Goal: Information Seeking & Learning: Learn about a topic

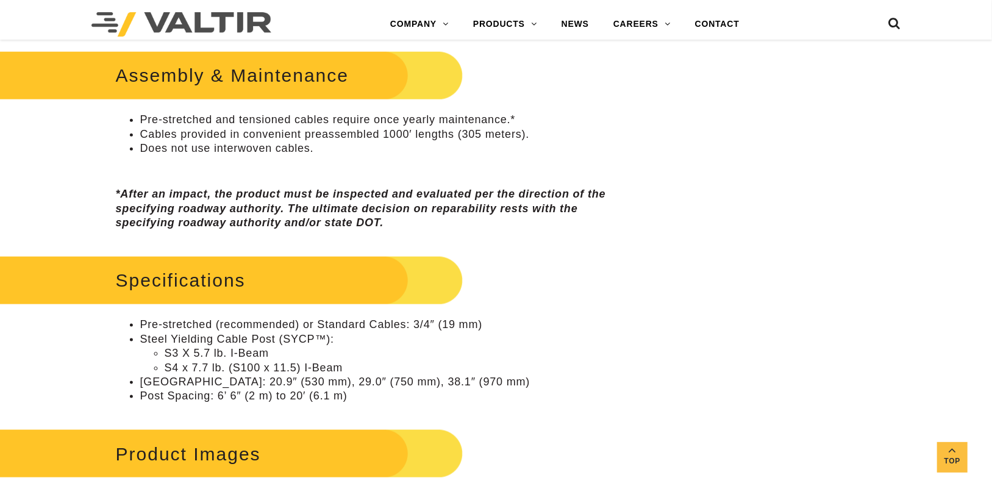
scroll to position [854, 0]
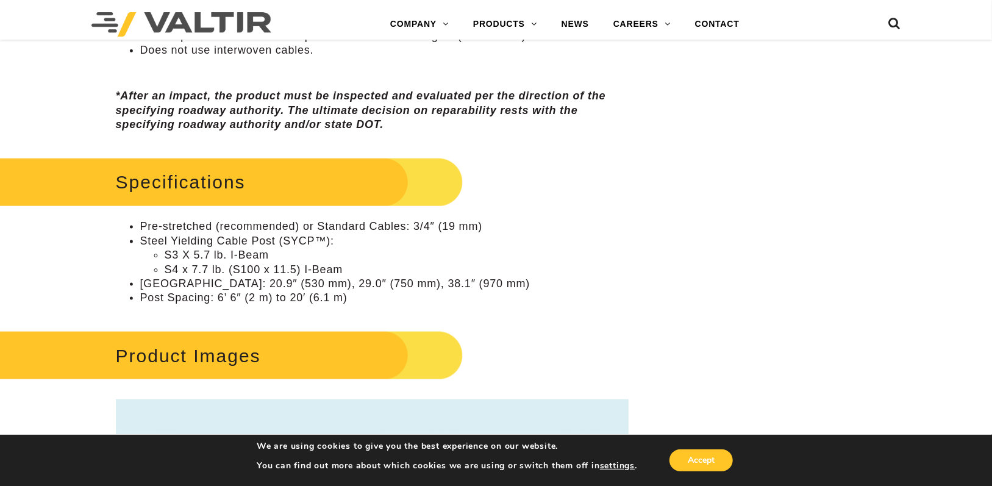
click at [195, 175] on h2 "Specifications" at bounding box center [215, 182] width 496 height 57
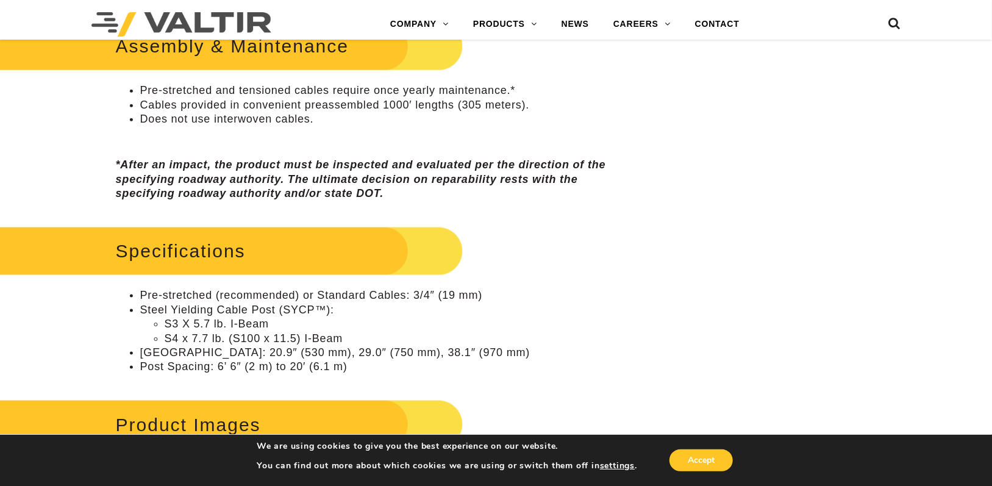
scroll to position [671, 0]
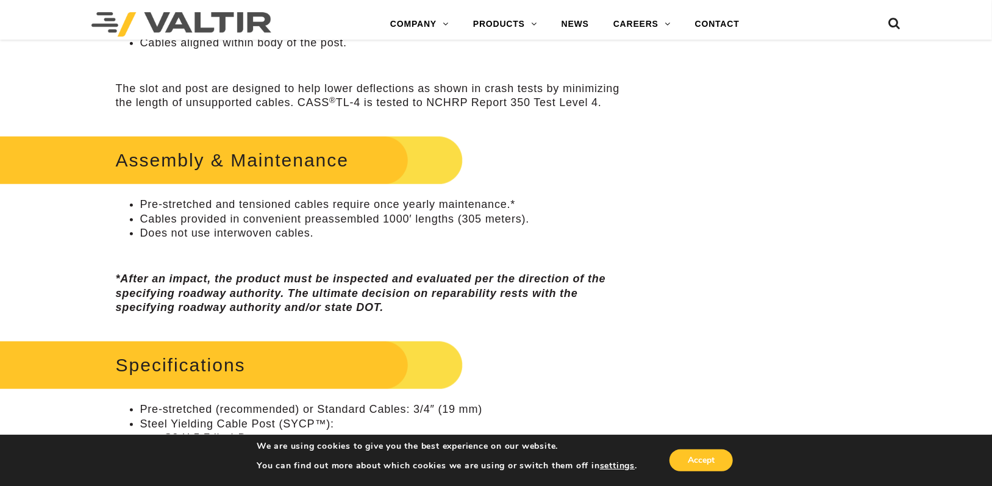
click at [222, 176] on h2 "Assembly & Maintenance" at bounding box center [215, 160] width 496 height 57
click at [230, 163] on h2 "Assembly & Maintenance" at bounding box center [215, 160] width 496 height 57
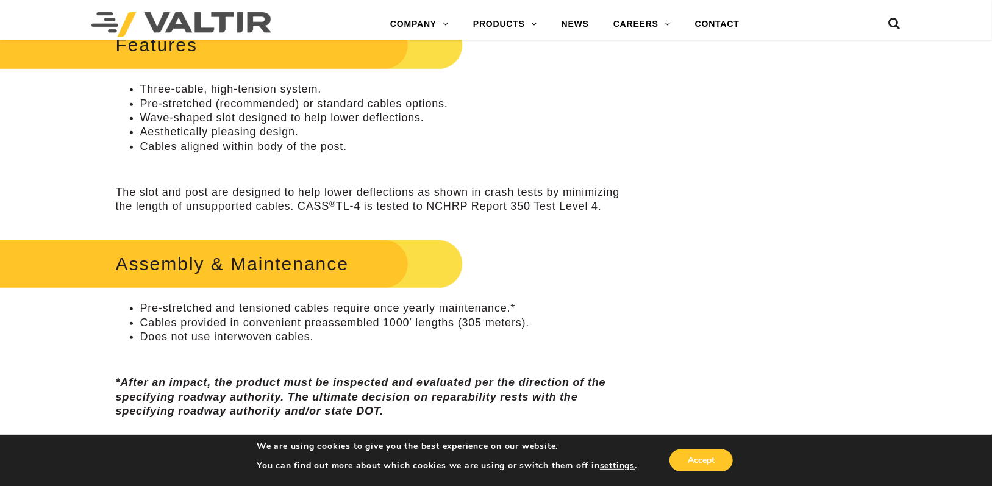
scroll to position [488, 0]
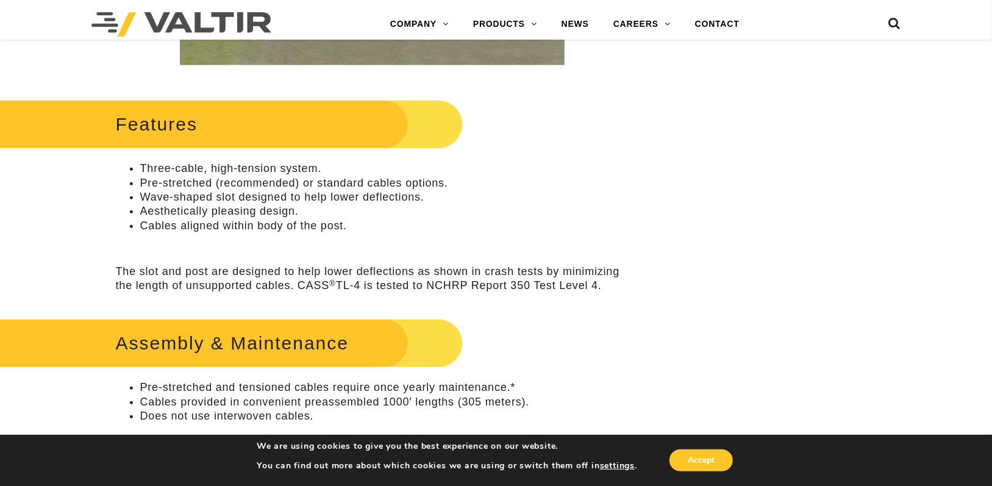
click at [193, 144] on h2 "Features" at bounding box center [215, 124] width 496 height 57
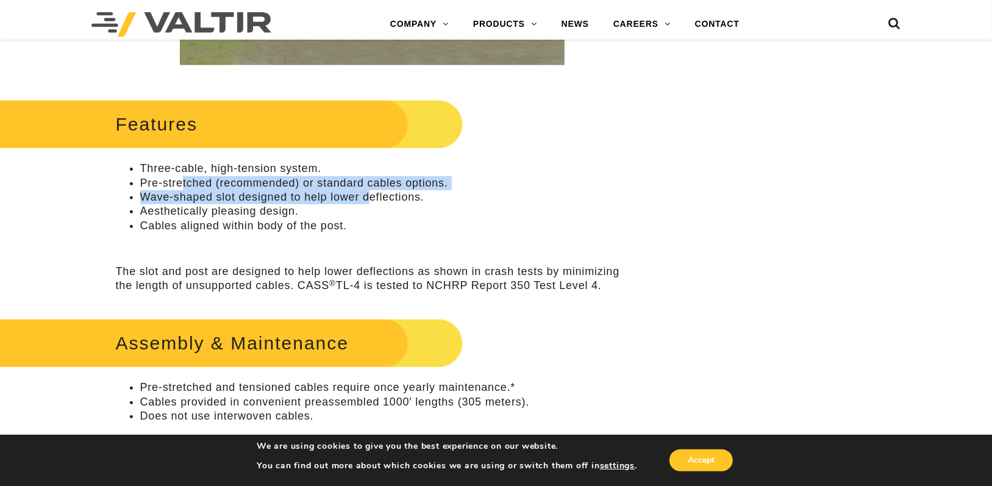
drag, startPoint x: 181, startPoint y: 179, endPoint x: 373, endPoint y: 201, distance: 193.3
click at [373, 201] on ul "Three-cable, high-tension system. Pre-stretched (recommended) or standard cable…" at bounding box center [372, 197] width 513 height 71
click at [373, 201] on li "Wave-shaped slot designed to help lower deflections." at bounding box center [384, 197] width 488 height 14
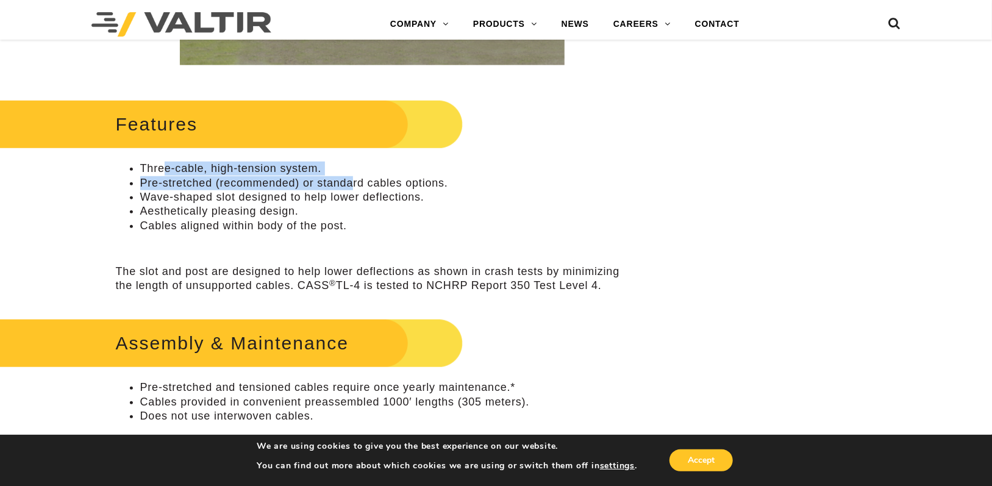
drag, startPoint x: 214, startPoint y: 175, endPoint x: 354, endPoint y: 189, distance: 141.0
click at [354, 189] on ul "Three-cable, high-tension system. Pre-stretched (recommended) or standard cable…" at bounding box center [372, 197] width 513 height 71
click at [354, 189] on li "Pre-stretched (recommended) or standard cables options." at bounding box center [384, 183] width 488 height 14
drag, startPoint x: 283, startPoint y: 179, endPoint x: 386, endPoint y: 191, distance: 103.7
click at [385, 191] on ul "Three-cable, high-tension system. Pre-stretched (recommended) or standard cable…" at bounding box center [372, 197] width 513 height 71
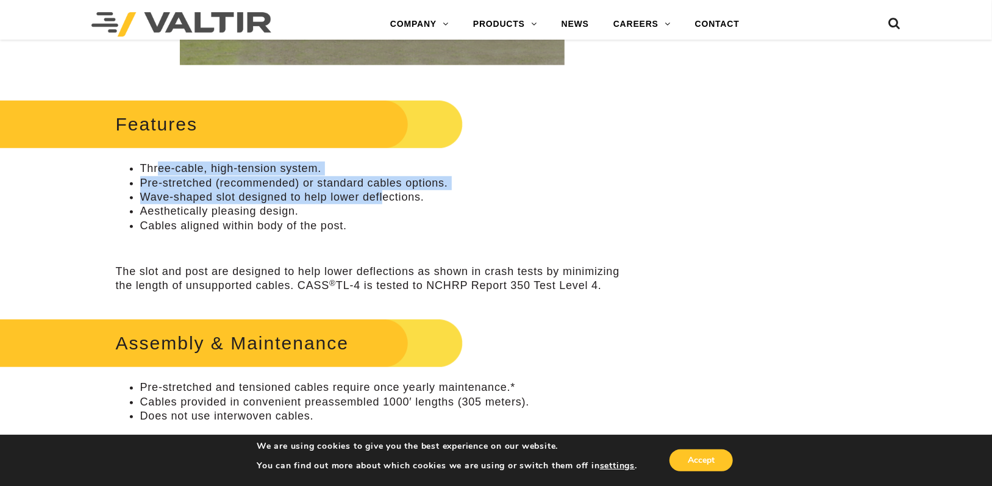
click at [386, 191] on li "Wave-shaped slot designed to help lower deflections." at bounding box center [384, 197] width 488 height 14
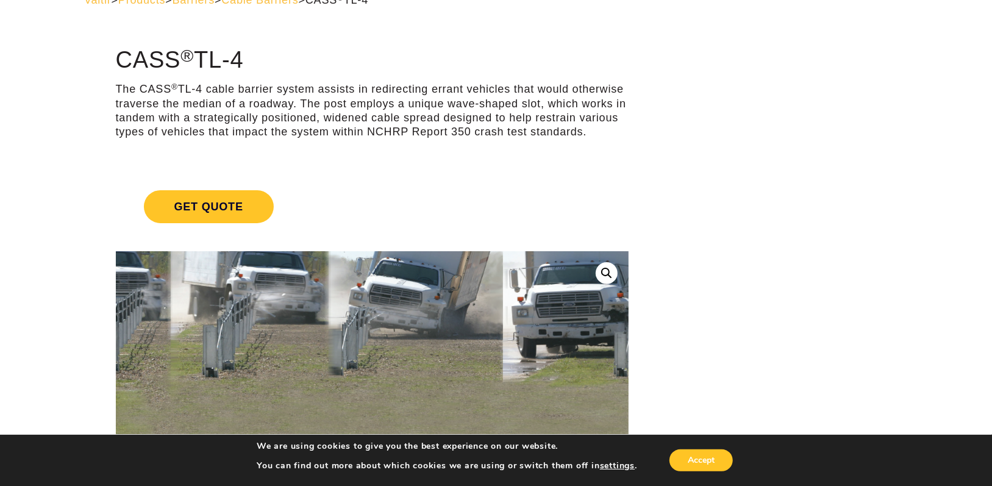
scroll to position [0, 0]
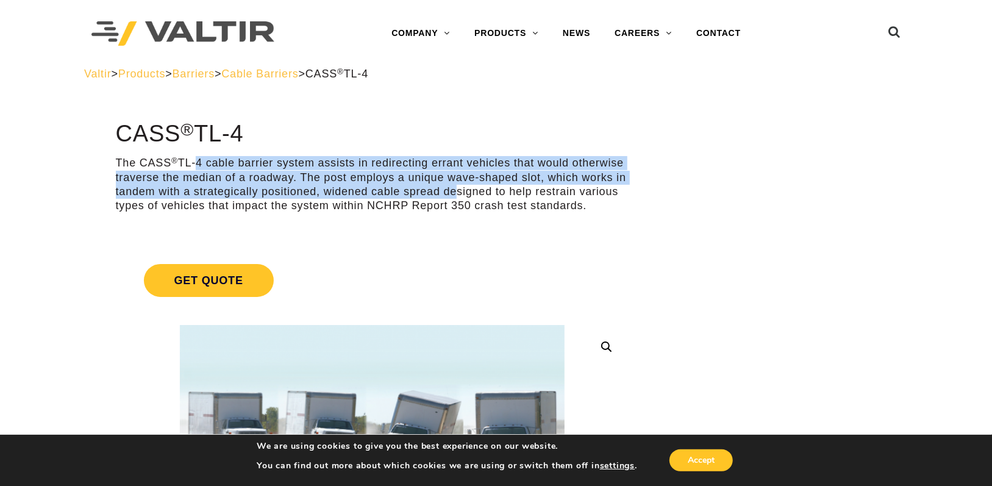
drag, startPoint x: 196, startPoint y: 159, endPoint x: 455, endPoint y: 191, distance: 260.5
click at [450, 191] on p "The CASS ® TL-4 cable barrier system assists in redirecting errant vehicles tha…" at bounding box center [372, 184] width 513 height 57
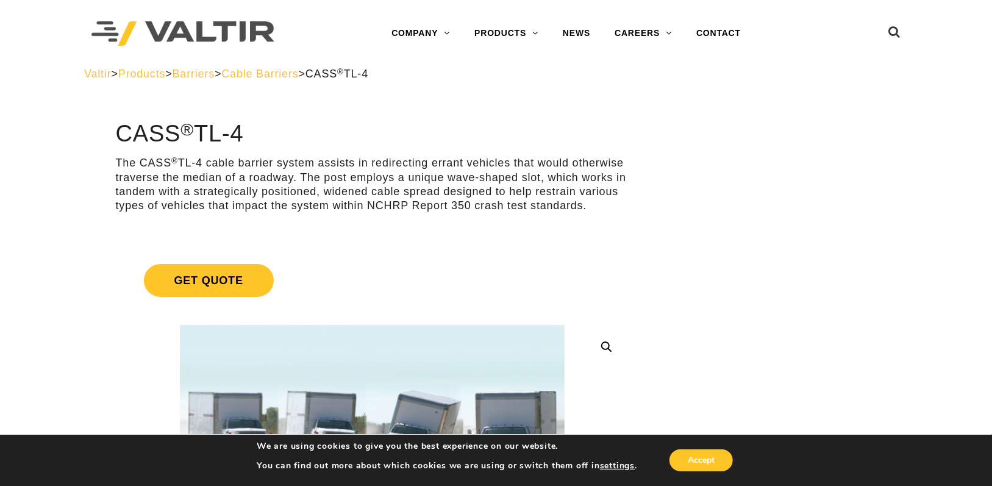
click at [457, 191] on p "The CASS ® TL-4 cable barrier system assists in redirecting errant vehicles tha…" at bounding box center [372, 184] width 513 height 57
click at [279, 141] on h1 "CASS ® TL-4" at bounding box center [372, 134] width 513 height 26
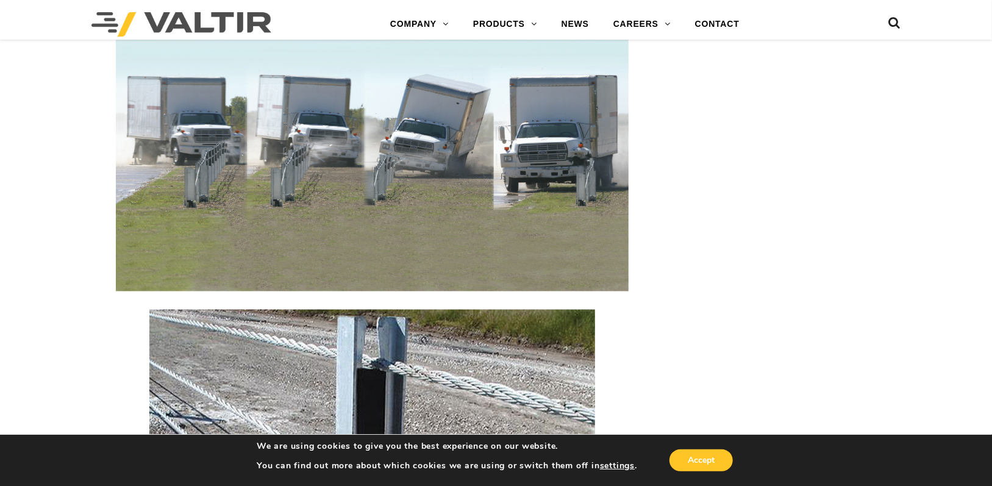
scroll to position [1342, 0]
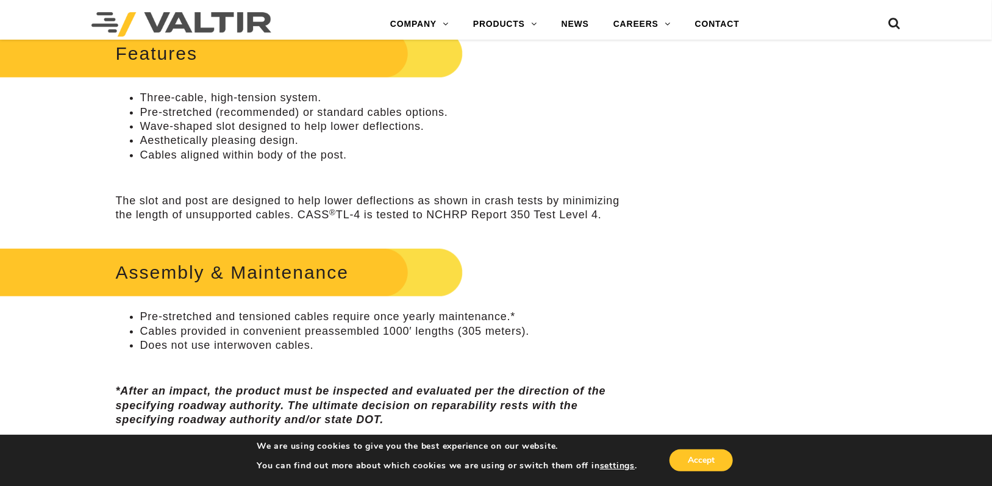
drag, startPoint x: 649, startPoint y: 193, endPoint x: 618, endPoint y: 90, distance: 107.8
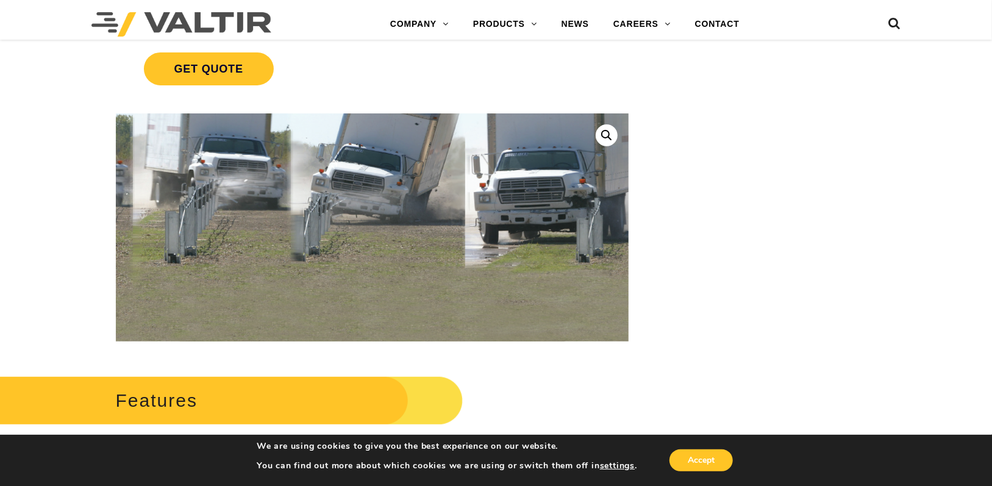
drag, startPoint x: 615, startPoint y: 141, endPoint x: 576, endPoint y: 51, distance: 98.3
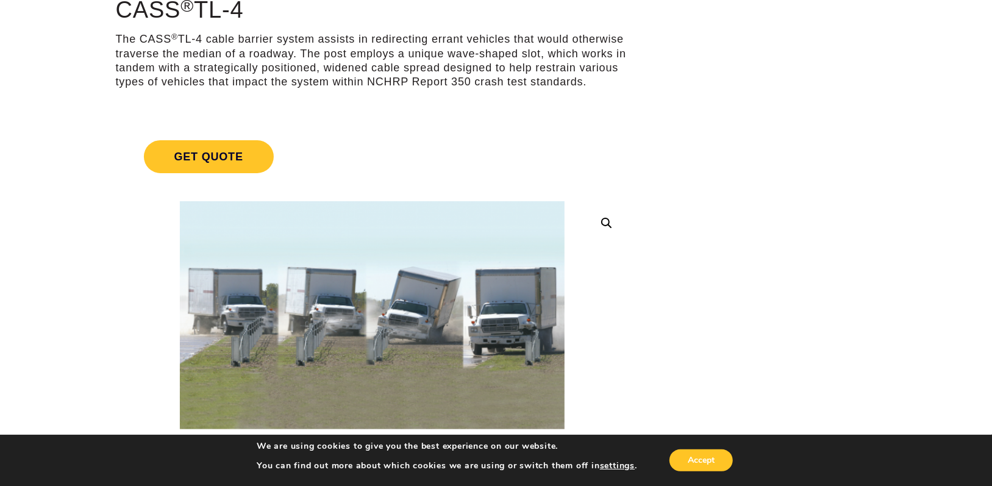
scroll to position [0, 0]
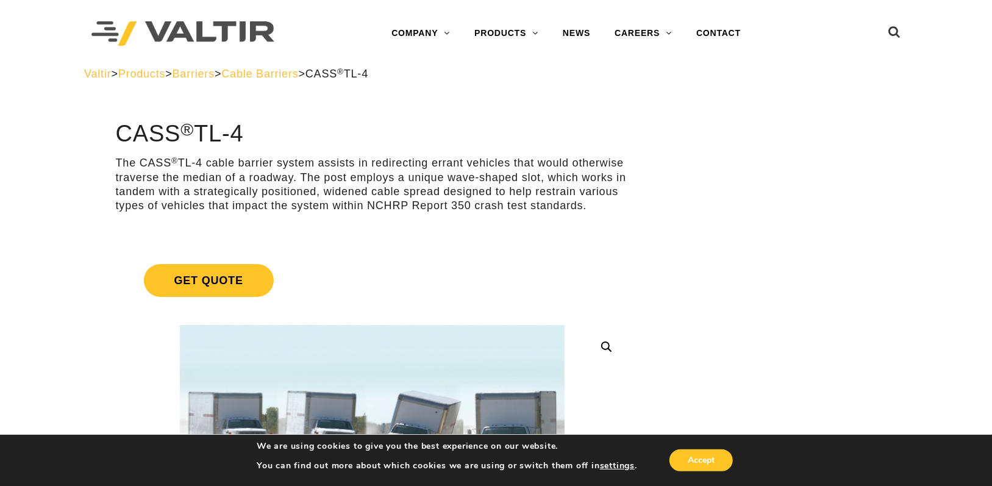
drag, startPoint x: 685, startPoint y: 168, endPoint x: 616, endPoint y: 53, distance: 133.8
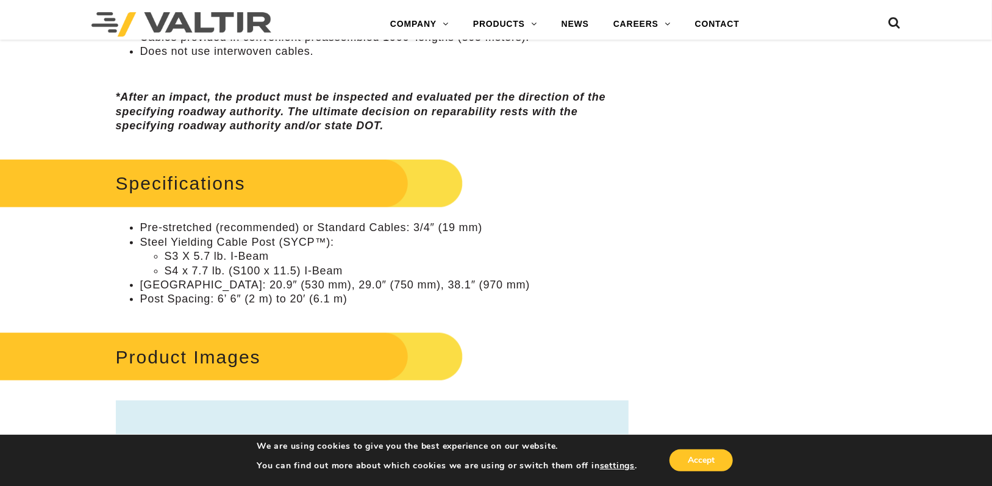
drag, startPoint x: 646, startPoint y: 232, endPoint x: 651, endPoint y: 309, distance: 77.6
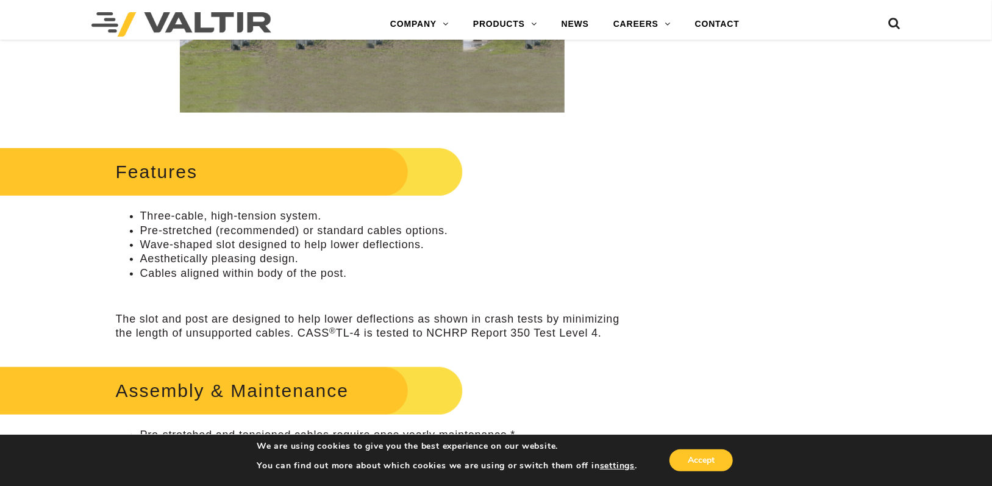
scroll to position [164, 0]
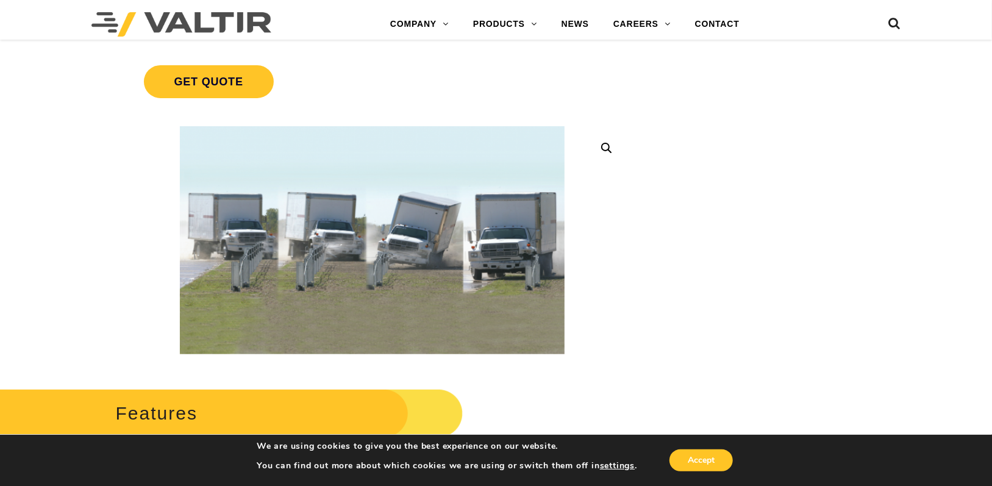
drag, startPoint x: 649, startPoint y: 290, endPoint x: 630, endPoint y: 190, distance: 101.3
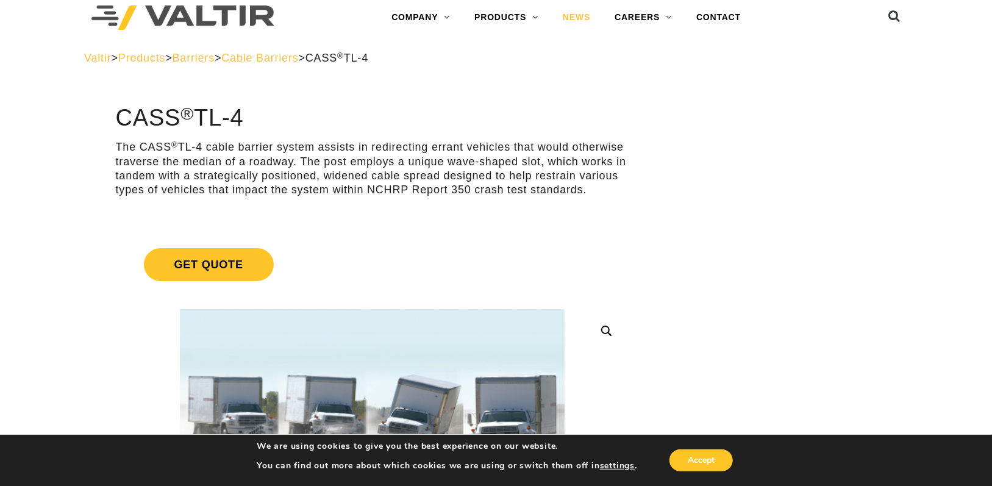
drag, startPoint x: 724, startPoint y: 136, endPoint x: 595, endPoint y: 29, distance: 168.0
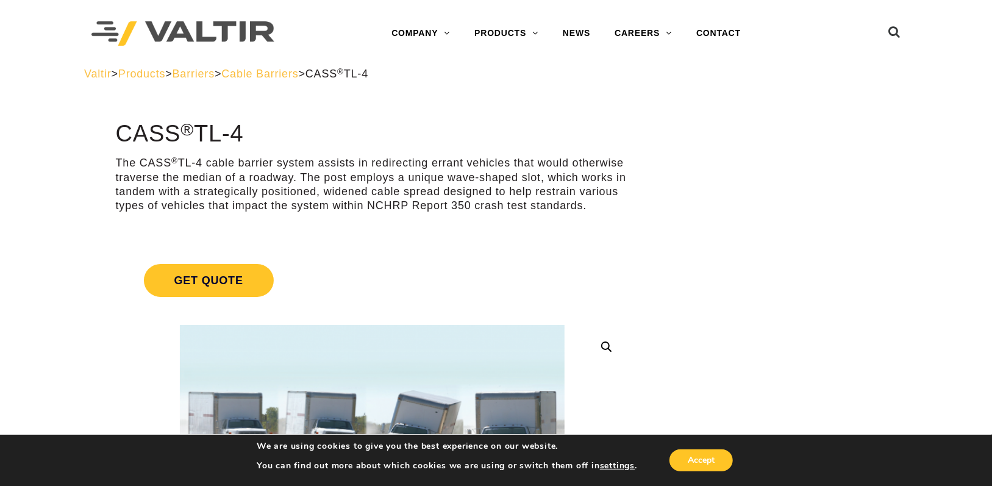
click at [596, 296] on link "Get Quote" at bounding box center [372, 280] width 513 height 62
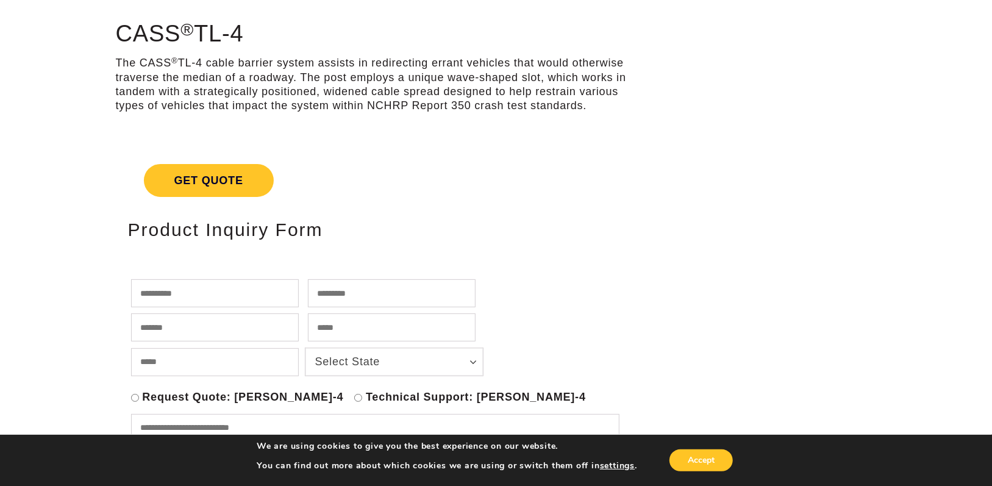
scroll to position [122, 0]
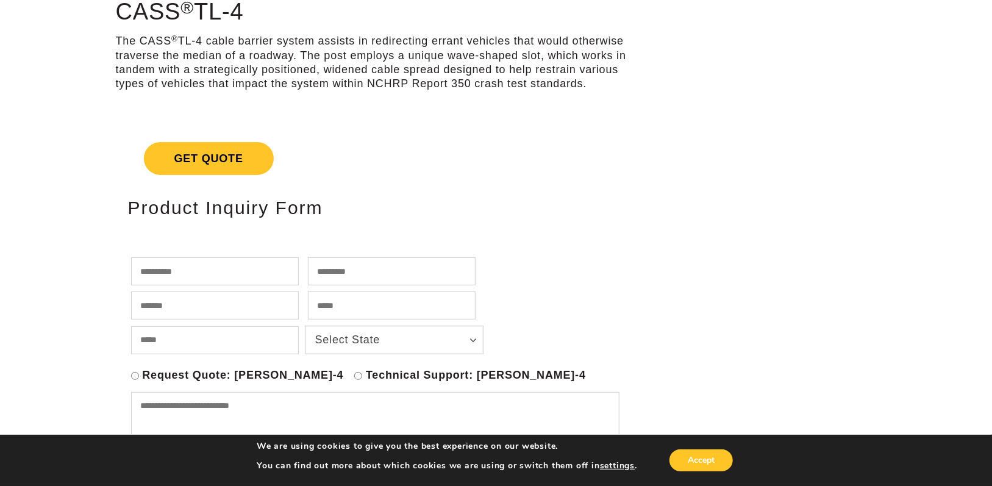
drag, startPoint x: 602, startPoint y: 89, endPoint x: 110, endPoint y: 43, distance: 494.3
click at [127, 46] on p "The CASS ® TL-4 cable barrier system assists in redirecting errant vehicles tha…" at bounding box center [372, 62] width 513 height 57
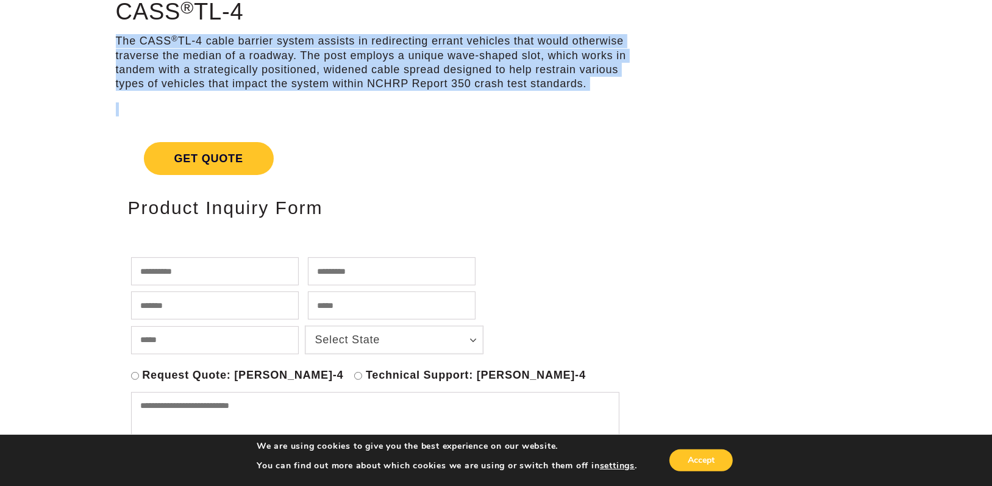
drag, startPoint x: 105, startPoint y: 40, endPoint x: 631, endPoint y: 112, distance: 530.6
click at [627, 109] on p at bounding box center [372, 109] width 513 height 14
drag, startPoint x: 627, startPoint y: 99, endPoint x: 112, endPoint y: 41, distance: 518.6
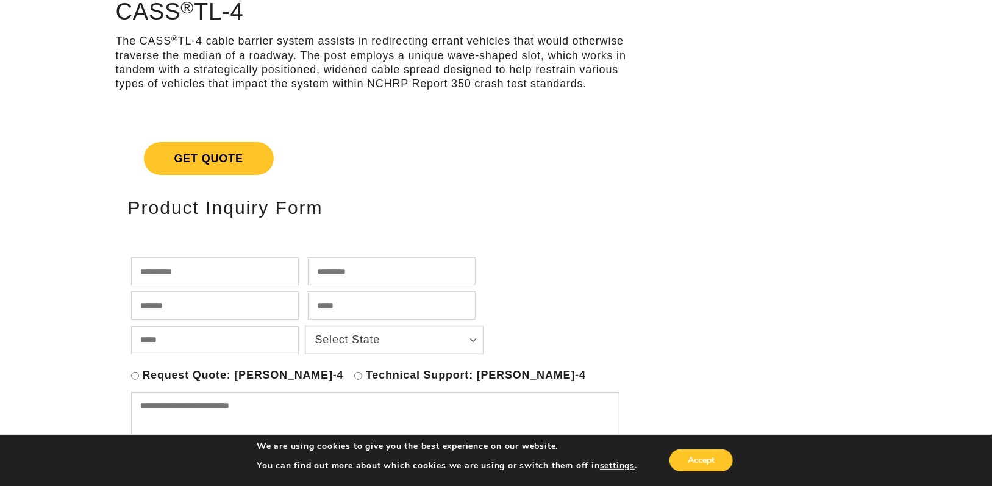
drag, startPoint x: 118, startPoint y: 35, endPoint x: 681, endPoint y: 84, distance: 565.5
